Goal: Navigation & Orientation: Find specific page/section

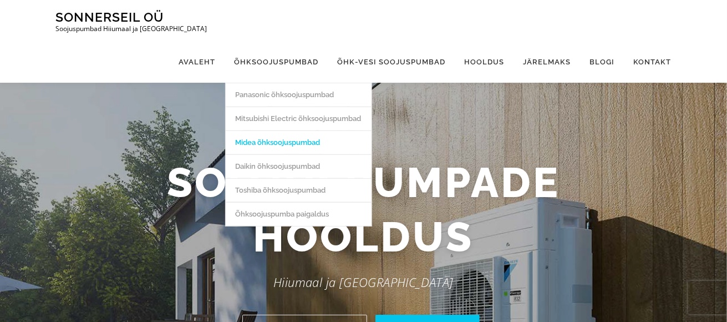
click at [275, 130] on link "Midea õhksoojuspumbad" at bounding box center [299, 142] width 146 height 24
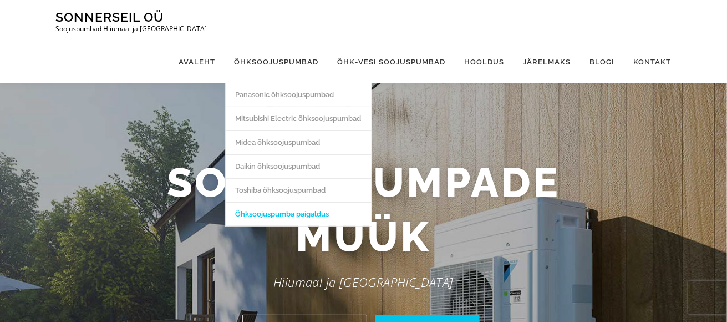
click at [270, 202] on link "Õhksoojuspumba paigaldus" at bounding box center [299, 214] width 146 height 24
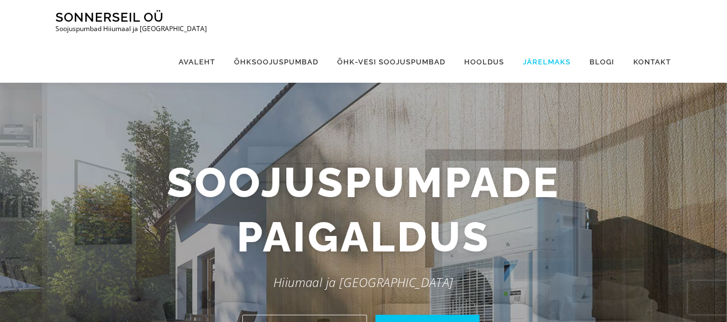
click at [539, 41] on link "Järelmaks" at bounding box center [547, 62] width 67 height 42
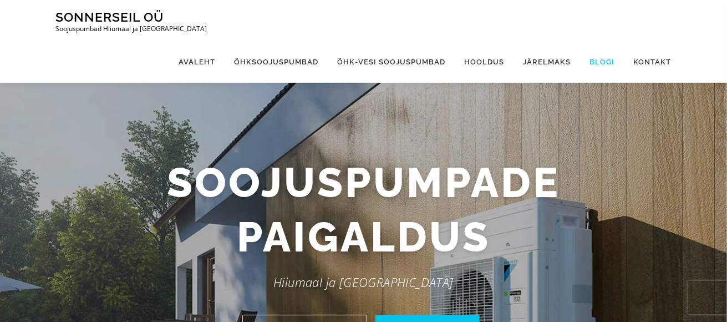
click at [604, 41] on link "Blogi" at bounding box center [603, 62] width 44 height 42
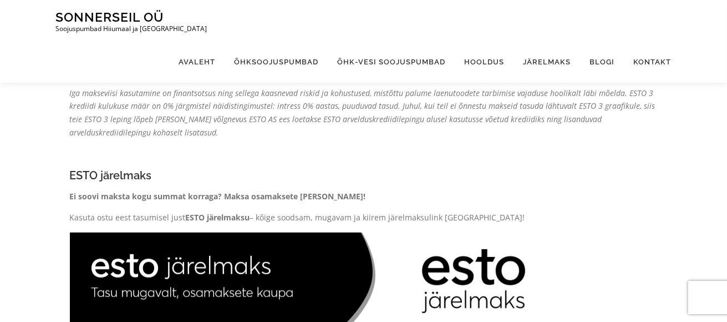
scroll to position [499, 0]
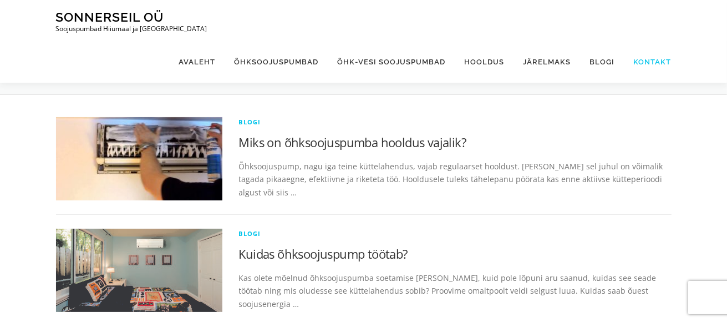
click at [650, 41] on link "Kontakt" at bounding box center [648, 62] width 47 height 42
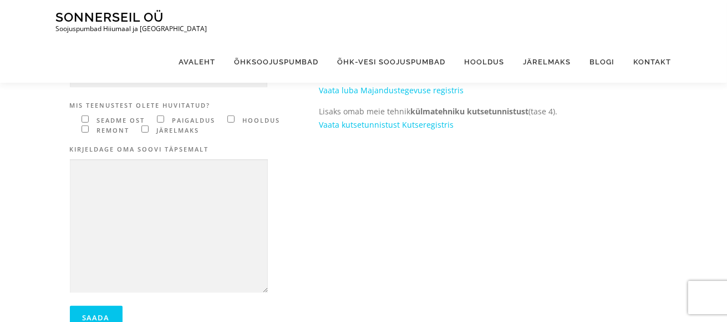
scroll to position [277, 0]
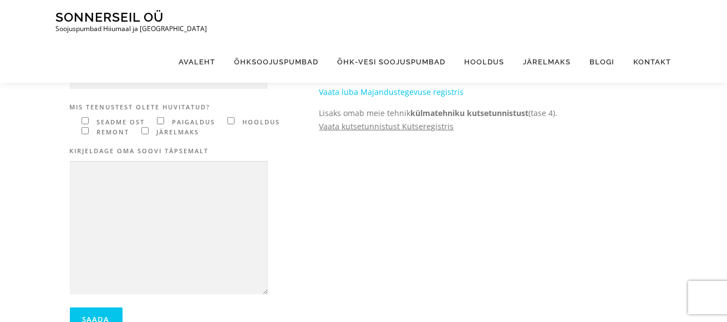
click at [394, 121] on link "Vaata kutsetunnistust Kutseregistris" at bounding box center [387, 126] width 135 height 11
